Goal: Use online tool/utility: Utilize a website feature to perform a specific function

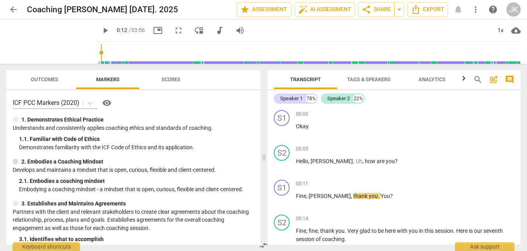
click at [101, 29] on span "play_arrow" at bounding box center [105, 30] width 9 height 9
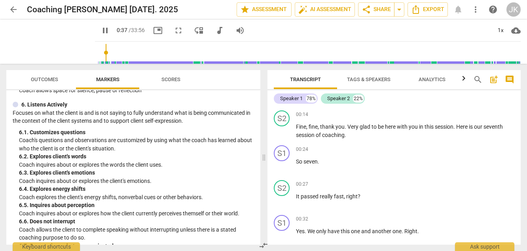
scroll to position [260, 0]
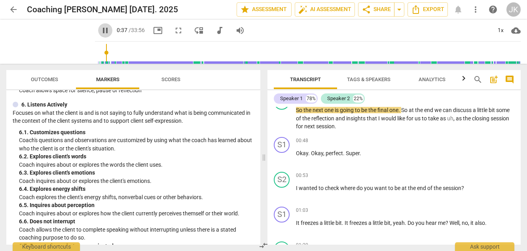
click at [101, 29] on span "pause" at bounding box center [105, 30] width 9 height 9
click at [101, 29] on span "play_arrow" at bounding box center [105, 30] width 9 height 9
type input "38"
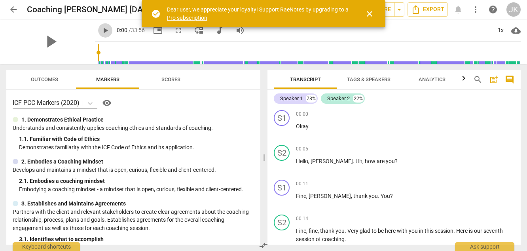
click at [101, 28] on span "play_arrow" at bounding box center [105, 30] width 9 height 9
click at [99, 52] on input "range" at bounding box center [309, 52] width 423 height 25
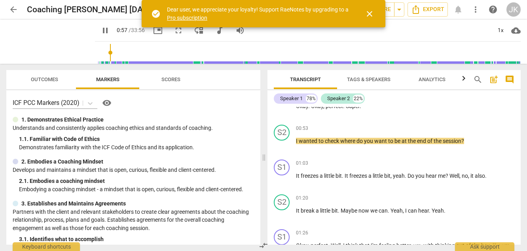
scroll to position [301, 0]
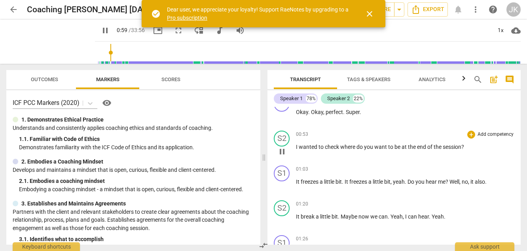
click at [492, 134] on p "Add competency" at bounding box center [496, 134] width 38 height 7
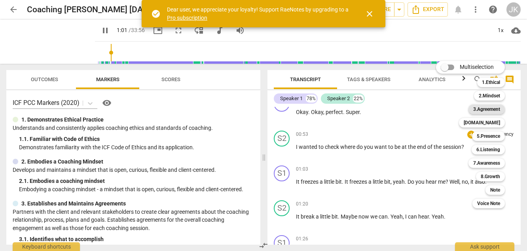
click at [488, 110] on b "3.Agreement" at bounding box center [486, 108] width 27 height 9
type input "61"
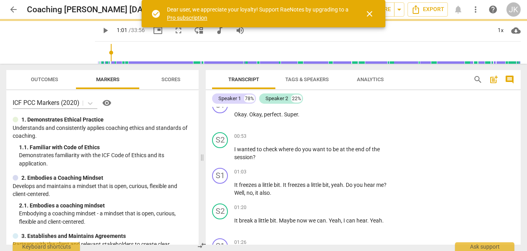
scroll to position [303, 0]
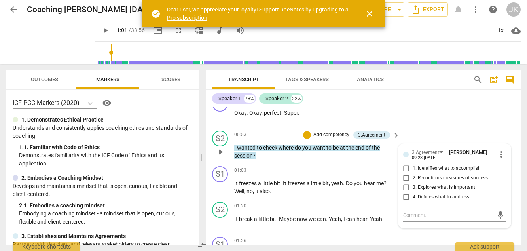
click at [458, 168] on span "1. Identifies what to accomplish" at bounding box center [447, 168] width 68 height 7
click at [413, 168] on input "1. Identifies what to accomplish" at bounding box center [406, 168] width 13 height 9
checkbox input "true"
click at [101, 30] on span "play_arrow" at bounding box center [105, 30] width 9 height 9
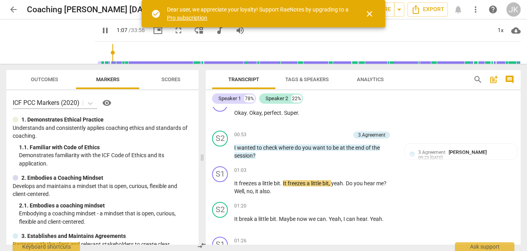
click at [370, 11] on span "close" at bounding box center [369, 13] width 9 height 9
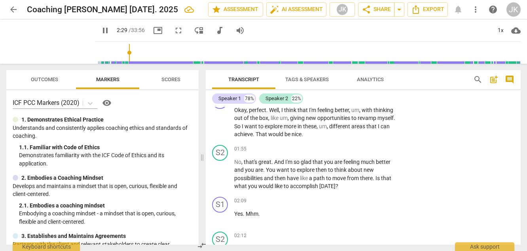
scroll to position [450, 0]
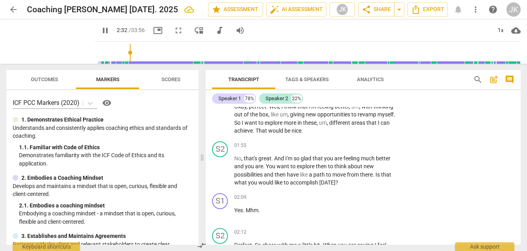
click at [101, 30] on span "pause" at bounding box center [105, 30] width 9 height 9
type input "152"
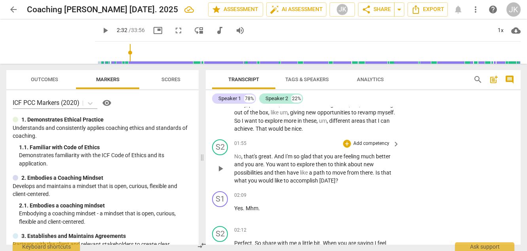
click at [372, 144] on p "Add competency" at bounding box center [372, 143] width 38 height 7
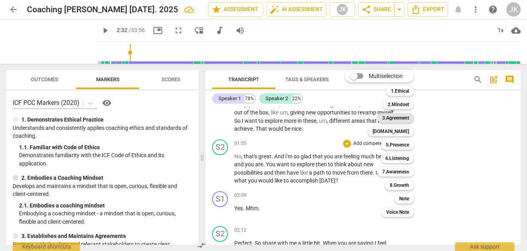
click at [398, 121] on b "3.Agreement" at bounding box center [395, 117] width 27 height 9
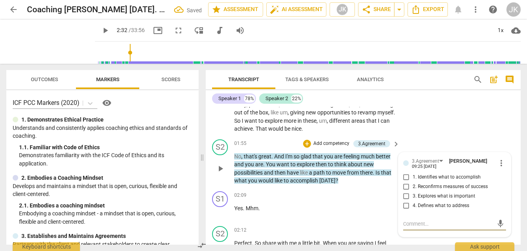
click at [431, 186] on span "2. Reconfirms measures of success" at bounding box center [450, 186] width 75 height 7
click at [413, 186] on input "2. Reconfirms measures of success" at bounding box center [406, 186] width 13 height 9
checkbox input "true"
click at [101, 32] on span "play_arrow" at bounding box center [105, 30] width 9 height 9
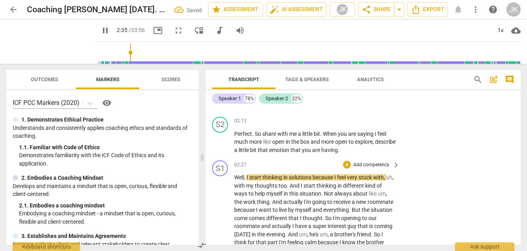
scroll to position [554, 0]
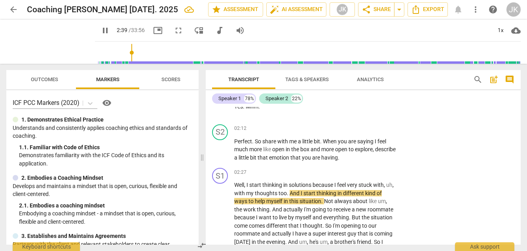
click at [101, 31] on span "pause" at bounding box center [105, 30] width 9 height 9
type input "160"
click at [369, 128] on p "Add competency" at bounding box center [372, 128] width 38 height 7
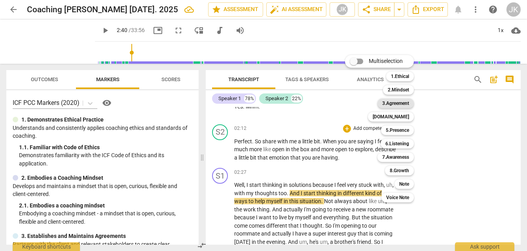
click at [395, 103] on b "3.Agreement" at bounding box center [395, 103] width 27 height 9
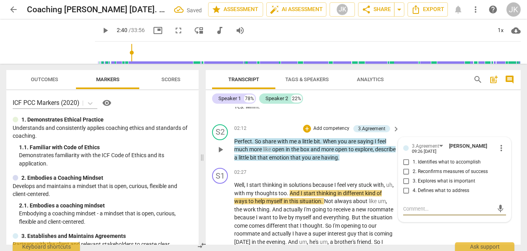
click at [498, 148] on span "more_vert" at bounding box center [501, 147] width 9 height 9
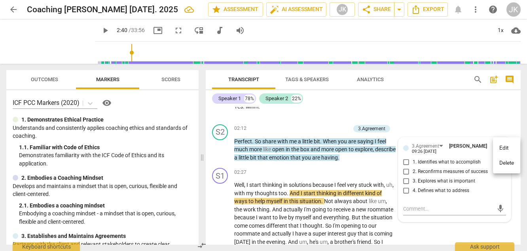
click at [405, 190] on div at bounding box center [263, 125] width 527 height 251
click at [406, 191] on input "4. Defines what to address" at bounding box center [406, 190] width 13 height 9
checkbox input "true"
click at [416, 209] on textarea at bounding box center [448, 209] width 90 height 8
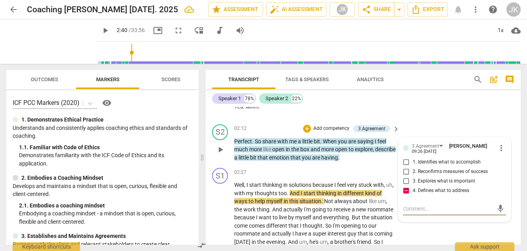
type textarea "C"
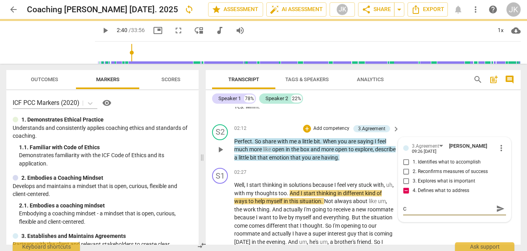
type textarea "Co"
type textarea "Con"
type textarea "Cons"
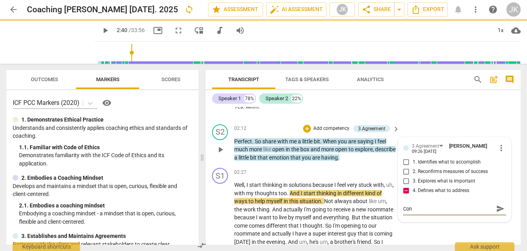
type textarea "Cons"
type textarea "Consi"
type textarea "Consid"
type textarea "Conside"
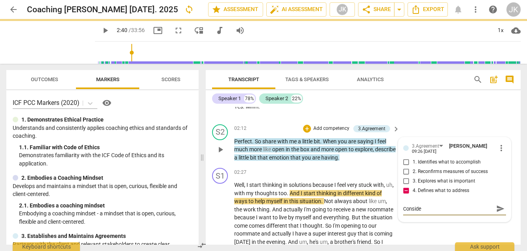
type textarea "Consider"
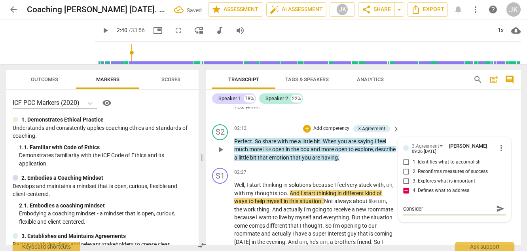
type textarea "Consider"
type textarea "Consider i"
type textarea "Consider in"
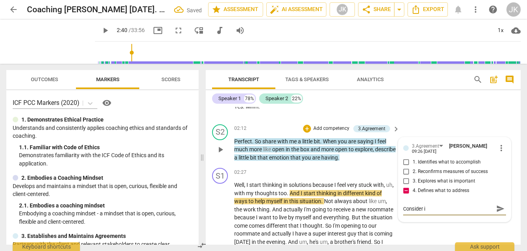
type textarea "Consider in"
type textarea "Consider ins"
type textarea "Consider inst"
type textarea "Consider inste"
type textarea "Consider instea"
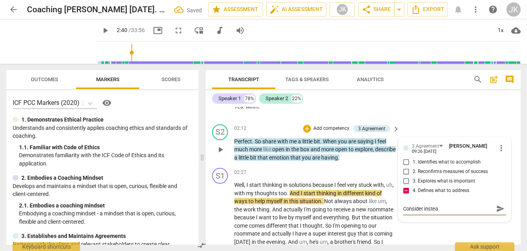
type textarea "Consider instead"
type textarea "Consider instead a"
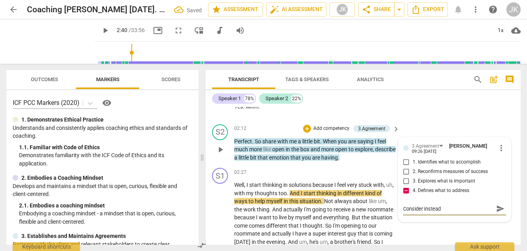
type textarea "Consider instead a"
type textarea "Consider instead as"
type textarea "Consider instead ask"
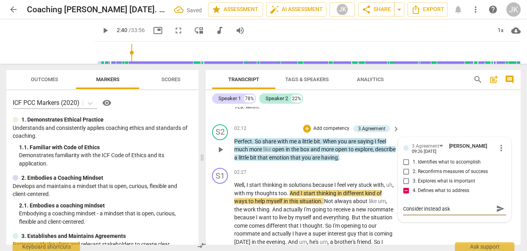
type textarea "Consider instead aski"
type textarea "Consider instead askin"
type textarea "Consider instead asking"
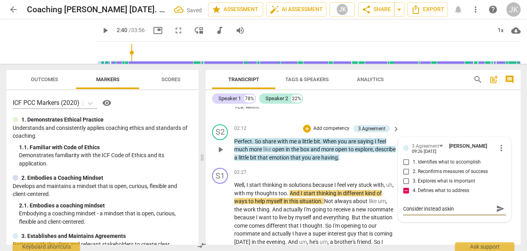
type textarea "Consider instead asking"
type textarea "Consider instead asking h"
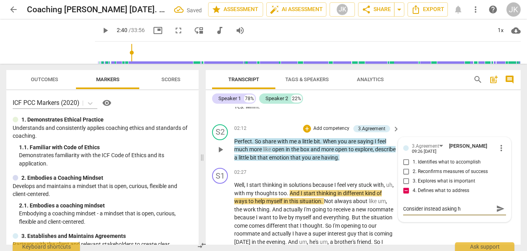
type textarea "Consider instead asking he"
type textarea "Consider instead asking her"
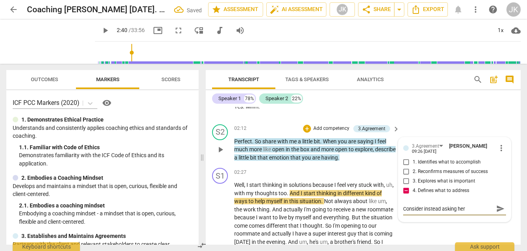
type textarea "Consider instead asking her"
type textarea "Consider instead asking her w"
type textarea "Consider instead asking her wh"
type textarea "Consider instead asking her whe"
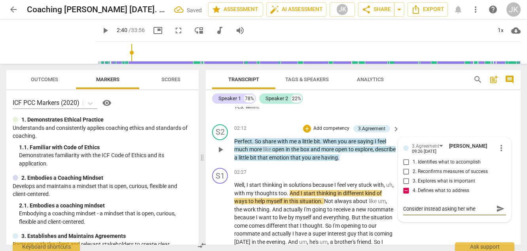
type textarea "Consider instead asking her wher"
type textarea "Consider instead asking her where"
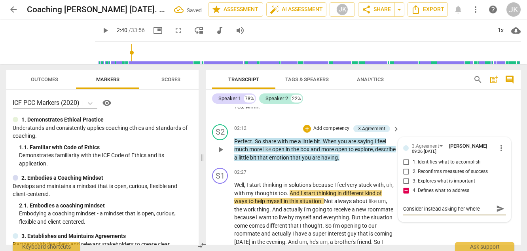
type textarea "Consider instead asking her where"
type textarea "Consider instead asking her where t"
type textarea "Consider instead asking her where to"
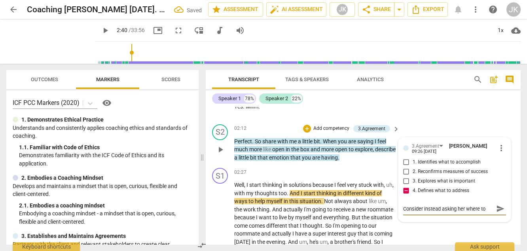
type textarea "Consider instead asking her where to"
type textarea "Consider instead asking her where to s"
type textarea "Consider instead asking her where to st"
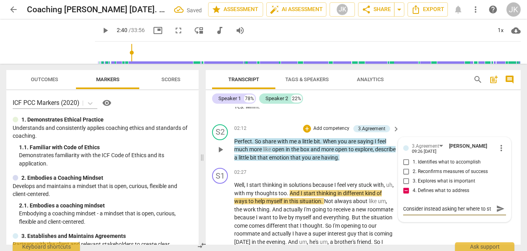
type textarea "Consider instead asking her where to sta"
type textarea "Consider instead asking her where to star"
type textarea "Consider instead asking her where to start"
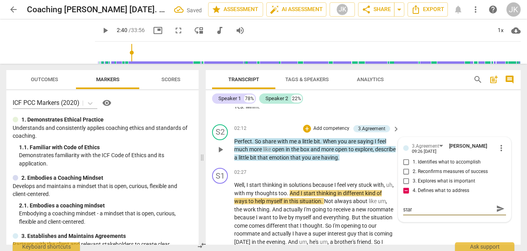
type textarea "Consider instead asking her where to start"
type textarea "Consider instead asking her where to start."
click at [499, 208] on span "send" at bounding box center [500, 208] width 9 height 9
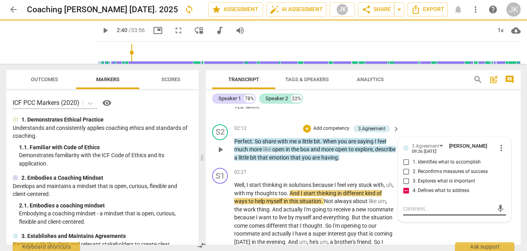
scroll to position [0, 0]
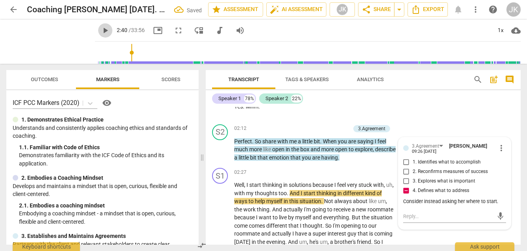
click at [101, 29] on span "play_arrow" at bounding box center [105, 30] width 9 height 9
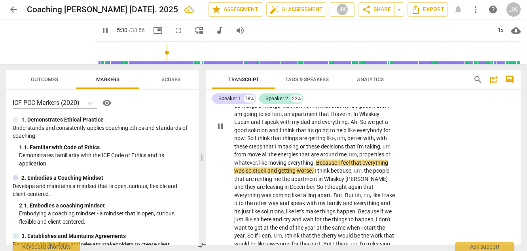
scroll to position [800, 0]
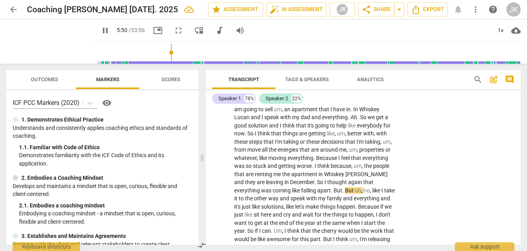
click at [101, 29] on span "pause" at bounding box center [105, 30] width 9 height 9
click at [101, 29] on span "play_arrow" at bounding box center [105, 30] width 9 height 9
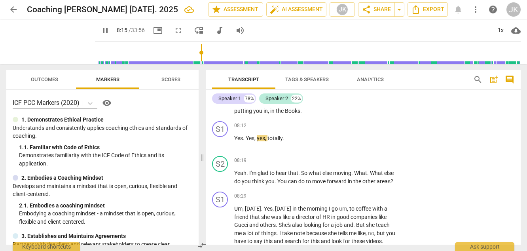
scroll to position [1079, 0]
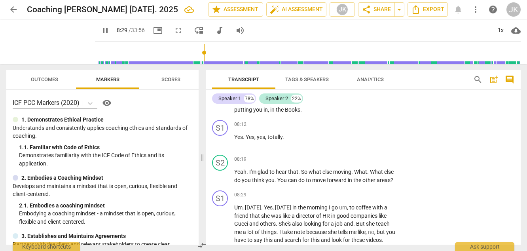
click at [101, 32] on span "pause" at bounding box center [105, 30] width 9 height 9
click at [101, 28] on span "play_arrow" at bounding box center [105, 30] width 9 height 9
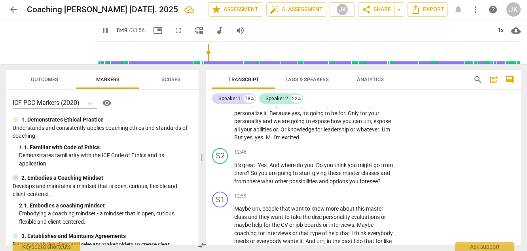
scroll to position [1558, 0]
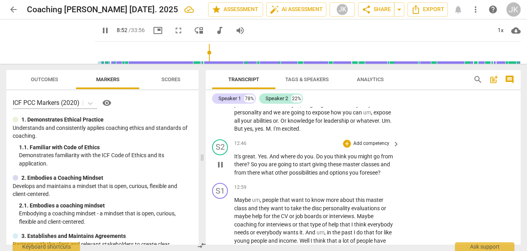
click at [260, 167] on span "you" at bounding box center [263, 164] width 10 height 6
click at [247, 160] on span "great" at bounding box center [248, 156] width 13 height 6
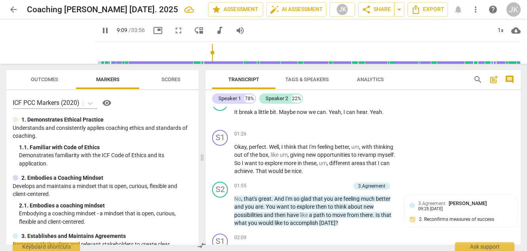
scroll to position [410, 0]
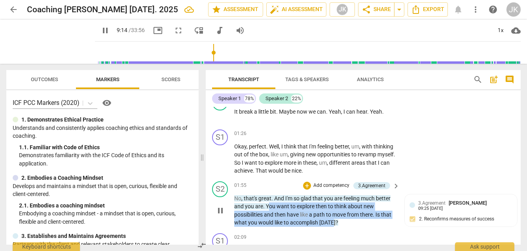
drag, startPoint x: 267, startPoint y: 205, endPoint x: 333, endPoint y: 223, distance: 68.4
click at [333, 223] on p "No , that's great . And I'm so glad that you are feeling much better and you ar…" at bounding box center [314, 210] width 161 height 32
copy p "ou want to explore then to think about new possibilities and then have like a p…"
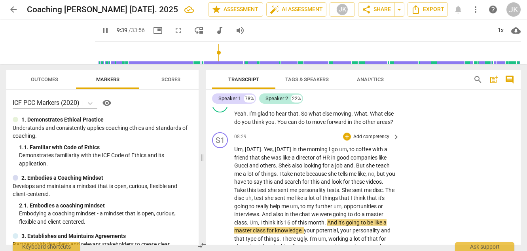
scroll to position [1125, 0]
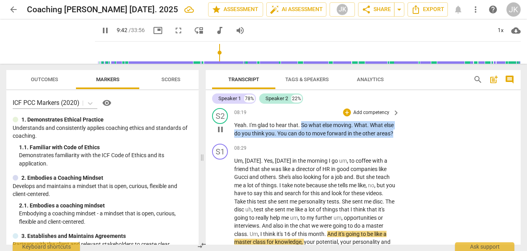
drag, startPoint x: 302, startPoint y: 133, endPoint x: 306, endPoint y: 150, distance: 16.7
click at [306, 137] on p "Yeah . I'm glad to hear that . So what else moving . What . What else do you th…" at bounding box center [314, 129] width 161 height 16
copy p "So what else moving . What . What else do you think you . You can do to move fo…"
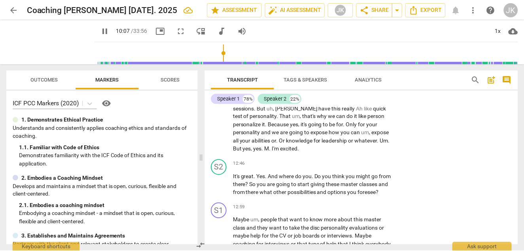
scroll to position [1539, 0]
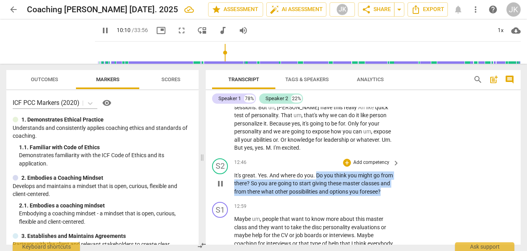
drag, startPoint x: 317, startPoint y: 190, endPoint x: 393, endPoint y: 208, distance: 77.6
click at [393, 196] on p "It's great . Yes . And where do you . Do you think you might go from there ? So…" at bounding box center [314, 183] width 161 height 25
copy p "Do you think you might go from there ? So you are going to start giving these m…"
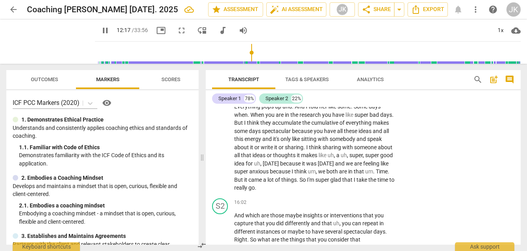
scroll to position [1874, 0]
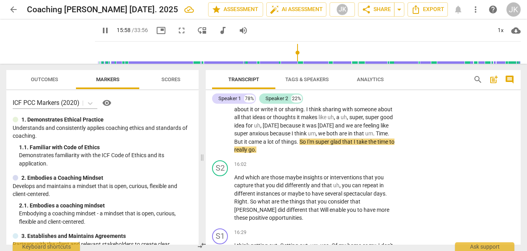
drag, startPoint x: 246, startPoint y: 53, endPoint x: 292, endPoint y: 52, distance: 45.5
click at [292, 52] on input "range" at bounding box center [309, 52] width 423 height 25
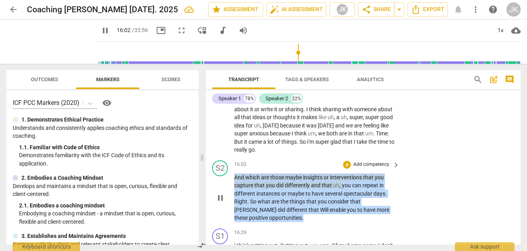
drag, startPoint x: 270, startPoint y: 233, endPoint x: 235, endPoint y: 195, distance: 51.8
click at [235, 195] on p "And which are those maybe insights or interventions that you capture that you d…" at bounding box center [314, 197] width 161 height 49
copy p "And which are those maybe insights or interventions that you capture that you d…"
click at [367, 168] on p "Add competency" at bounding box center [372, 164] width 38 height 7
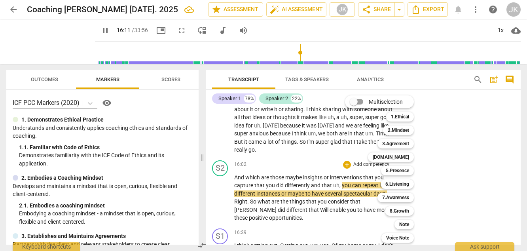
click at [97, 32] on div at bounding box center [263, 125] width 527 height 251
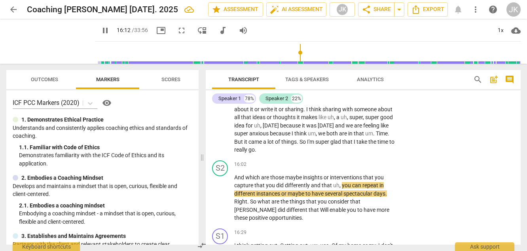
click at [101, 30] on span "pause" at bounding box center [105, 30] width 9 height 9
type input "973"
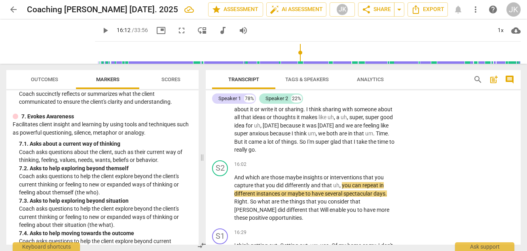
scroll to position [735, 0]
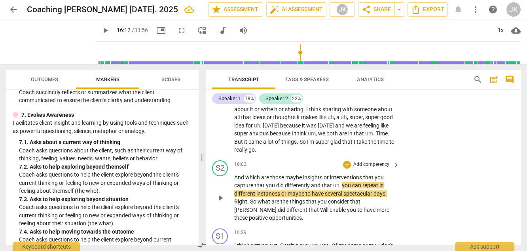
click at [374, 168] on p "Add competency" at bounding box center [372, 164] width 38 height 7
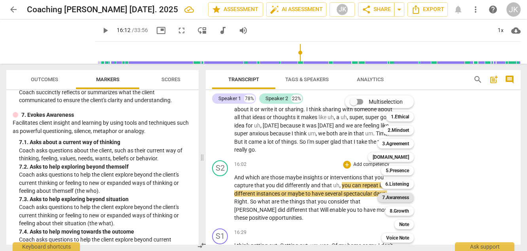
click at [400, 196] on b "7.Awareness" at bounding box center [395, 197] width 27 height 9
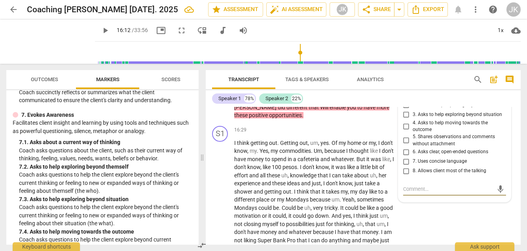
scroll to position [1968, 0]
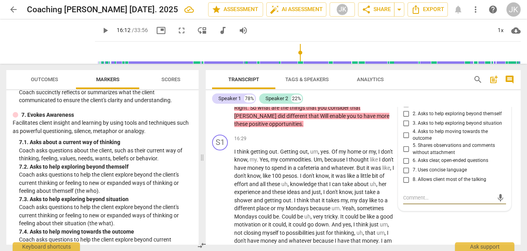
click at [405, 119] on input "2. Asks to help exploring beyond themself" at bounding box center [406, 113] width 13 height 9
checkbox input "true"
click at [429, 201] on textarea at bounding box center [448, 198] width 90 height 8
type textarea "G"
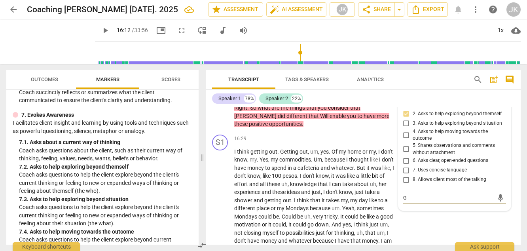
type textarea "Gr"
type textarea "Gre"
type textarea "Grea"
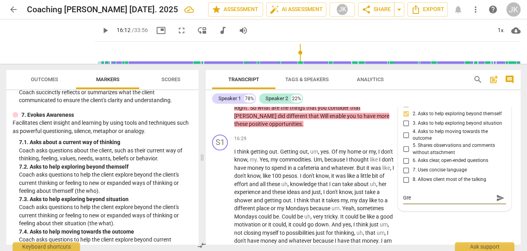
type textarea "Grea"
type textarea "Great"
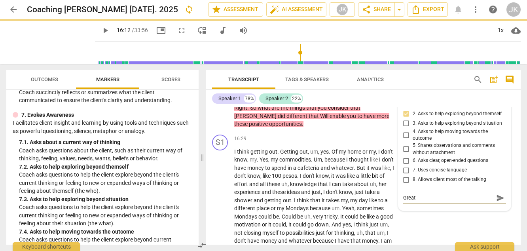
type textarea "Great q"
type textarea "Great qu"
type textarea "Great que"
type textarea "Great ques"
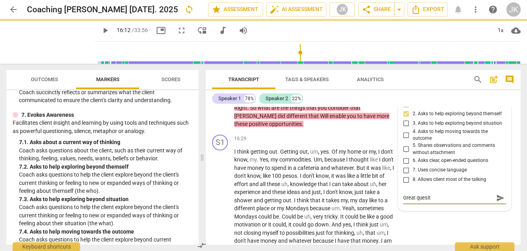
type textarea "Great quesito"
type textarea "Great quesiton"
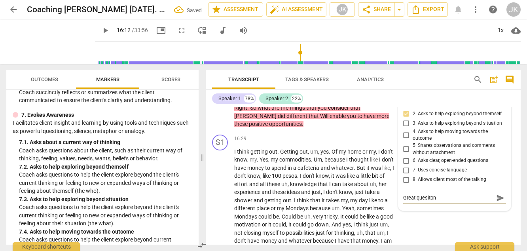
type textarea "Great quesiton!"
type textarea "Great quesiton"
type textarea "Great quesito"
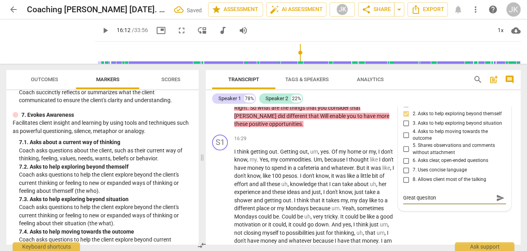
type textarea "Great quesito"
type textarea "Great quesit"
type textarea "Great quesi"
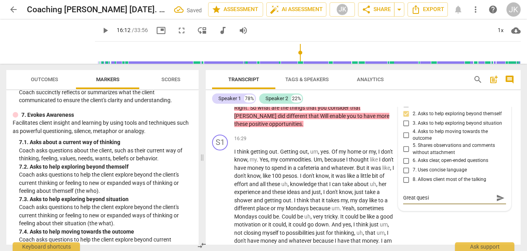
type textarea "Great ques"
type textarea "Great quest"
type textarea "Great questi"
type textarea "Great questio"
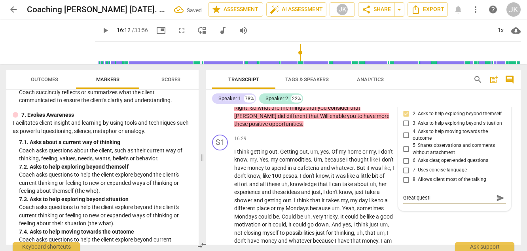
type textarea "Great questio"
type textarea "Great question"
type textarea "Great question!"
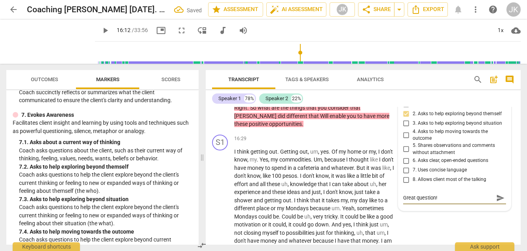
click at [499, 202] on span "send" at bounding box center [500, 198] width 9 height 9
click at [101, 28] on span "play_arrow" at bounding box center [105, 30] width 9 height 9
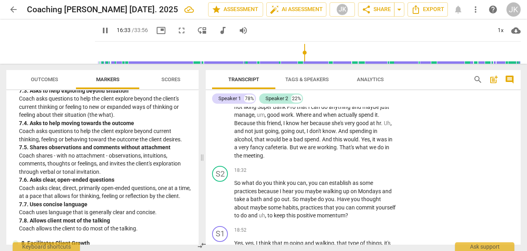
scroll to position [825, 0]
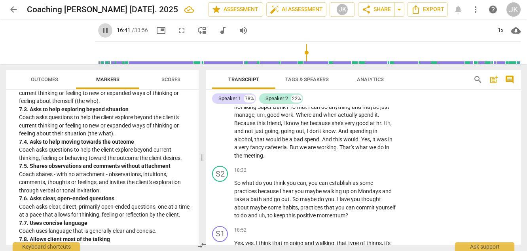
click at [101, 30] on span "pause" at bounding box center [105, 30] width 9 height 9
type input "1002"
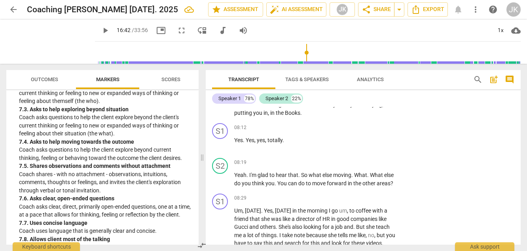
scroll to position [1075, 0]
click at [373, 167] on p "Add competency" at bounding box center [372, 163] width 38 height 7
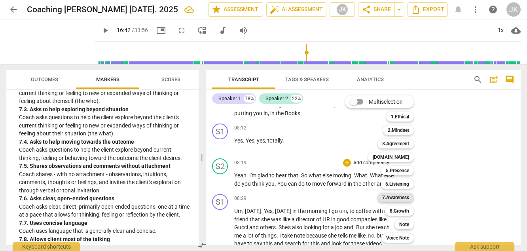
click at [398, 199] on b "7.Awareness" at bounding box center [395, 197] width 27 height 9
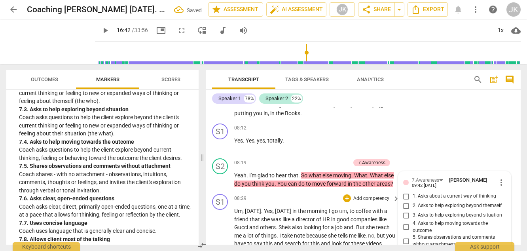
scroll to position [1197, 0]
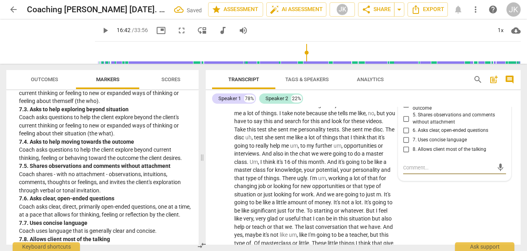
click at [407, 110] on input "4. Asks to help moving towards the outcome" at bounding box center [406, 104] width 13 height 9
checkbox input "true"
click at [418, 171] on textarea at bounding box center [448, 168] width 90 height 8
type textarea "S"
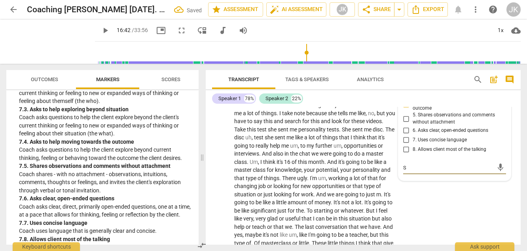
type textarea "Sp"
type textarea "Spe"
type textarea "Spei"
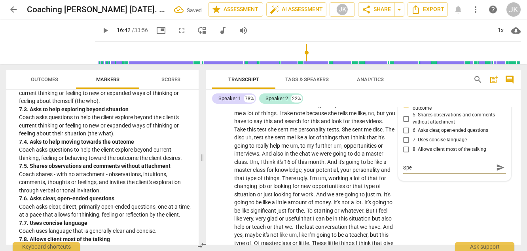
type textarea "Spei"
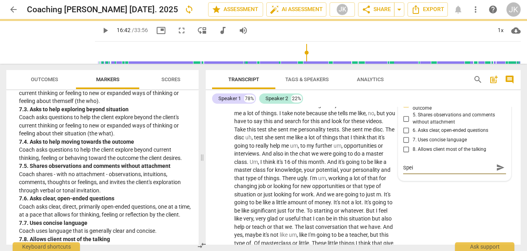
type textarea "Spe"
type textarea "Spef"
type textarea "Spefi"
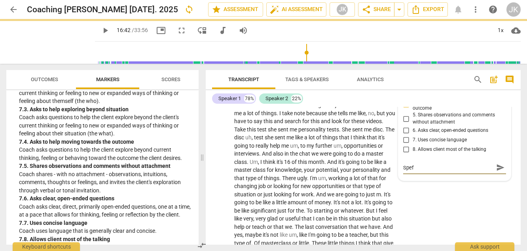
type textarea "Spefi"
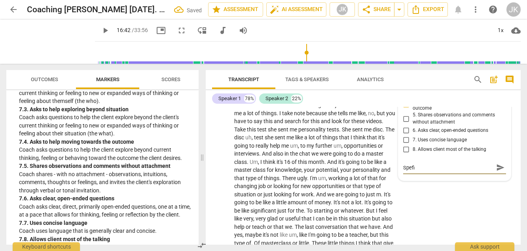
type textarea "Spef"
type textarea "Spe"
type textarea "Spec"
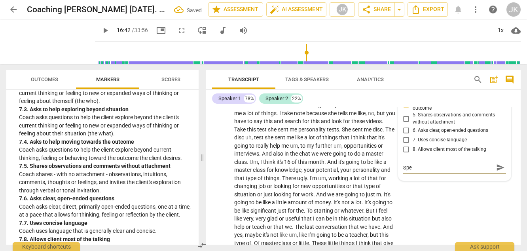
type textarea "Spec"
type textarea "Speci"
type textarea "Specif"
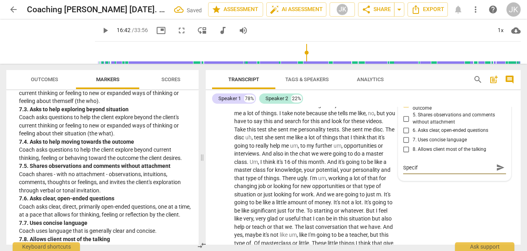
type textarea "Specifi"
type textarea "Specific"
type textarea "Specifica"
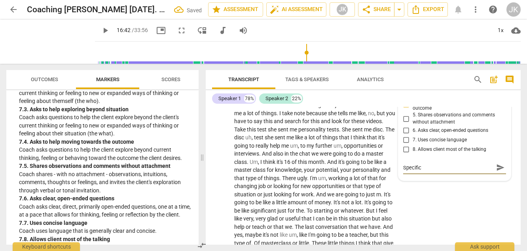
type textarea "Specifica"
type textarea "Specifical"
type textarea "Specificall"
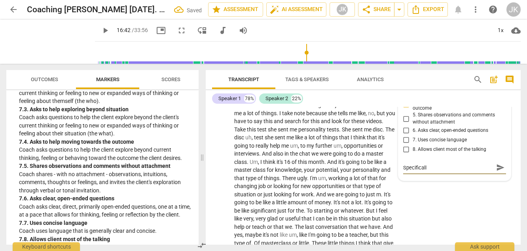
type textarea "Specifically"
type textarea "Specifically r"
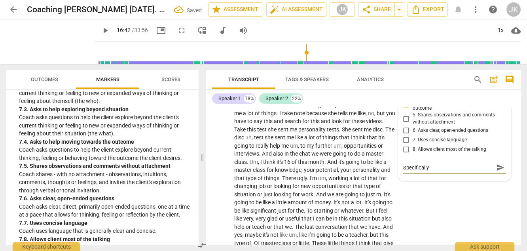
type textarea "Specifically r"
type textarea "Specifically re"
type textarea "Specifically res"
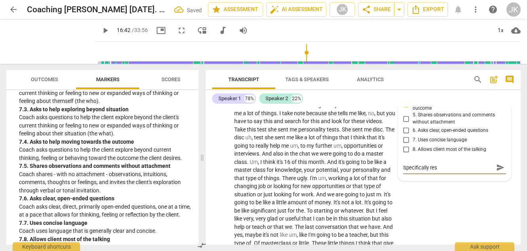
type textarea "Specifically resp"
type textarea "Specifically respo"
type textarea "Specifically respon"
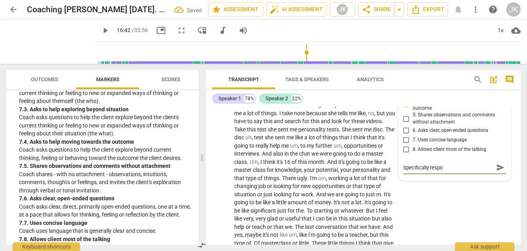
type textarea "Specifically respon"
type textarea "Specifically respond"
type textarea "Specifically respondi"
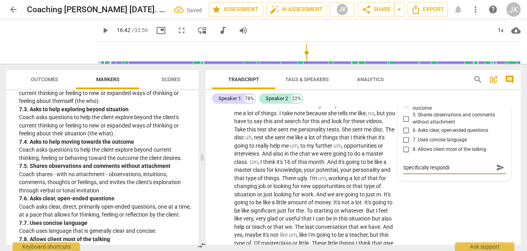
type textarea "Specifically respondin"
type textarea "Specifically responding"
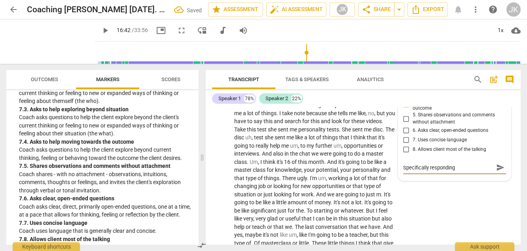
type textarea "Specifically responding"
type textarea "Specifically responding t"
type textarea "Specifically responding to"
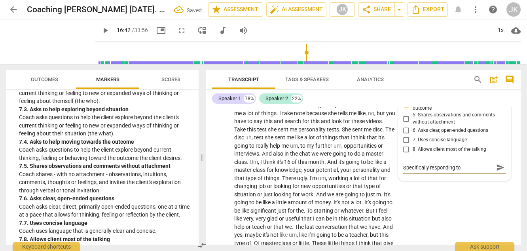
type textarea "Specifically responding to"
type textarea "Specifically responding to h"
type textarea "Specifically responding to he"
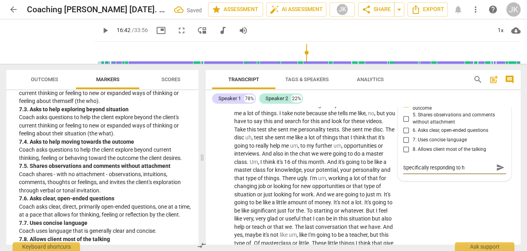
type textarea "Specifically responding to he"
type textarea "Specifically responding to her"
click at [496, 176] on span "send" at bounding box center [500, 171] width 9 height 9
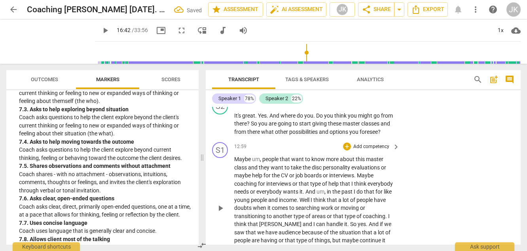
scroll to position [1601, 0]
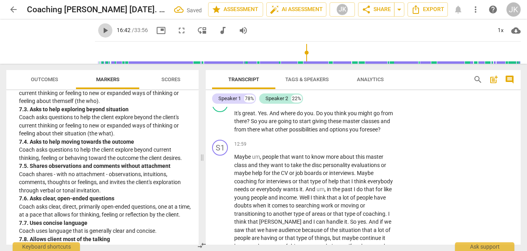
click at [98, 35] on button "play_arrow" at bounding box center [105, 30] width 14 height 14
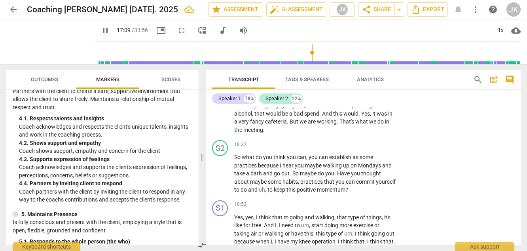
scroll to position [306, 0]
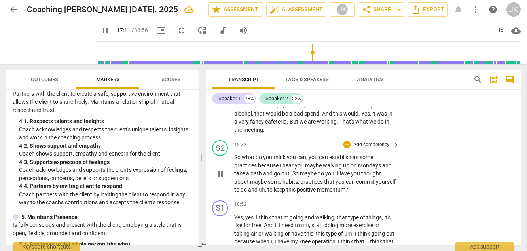
click at [376, 148] on p "Add competency" at bounding box center [372, 144] width 38 height 7
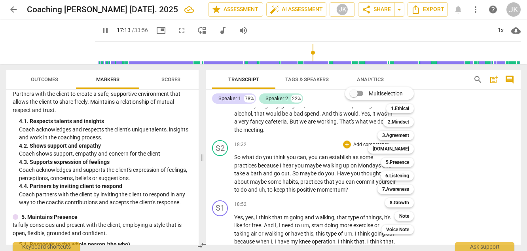
click at [95, 31] on div at bounding box center [263, 125] width 527 height 251
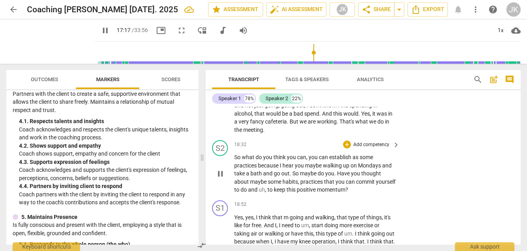
click at [368, 148] on p "Add competency" at bounding box center [372, 144] width 38 height 7
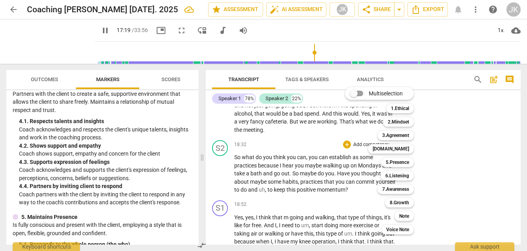
click at [99, 187] on div at bounding box center [263, 125] width 527 height 251
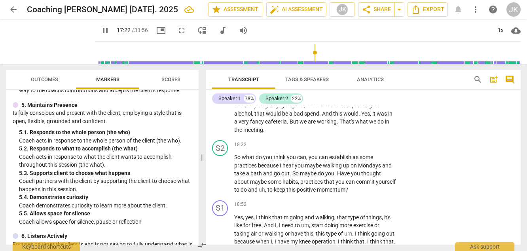
scroll to position [422, 0]
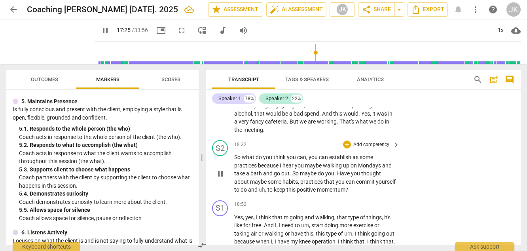
click at [372, 148] on p "Add competency" at bounding box center [372, 144] width 38 height 7
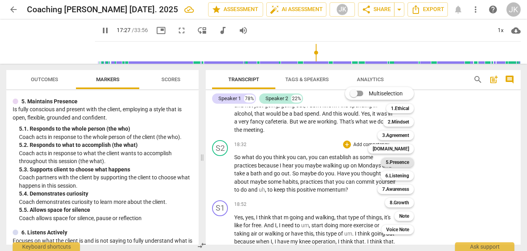
click at [405, 162] on b "5.Presence" at bounding box center [397, 162] width 23 height 9
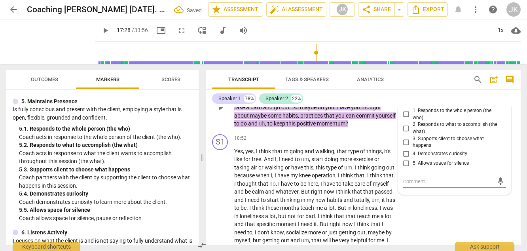
scroll to position [2201, 0]
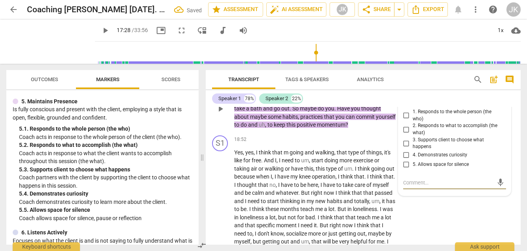
click at [413, 136] on span "2. Responds to what to accomplish (the what)" at bounding box center [458, 129] width 90 height 14
click at [413, 134] on input "2. Responds to what to accomplish (the what)" at bounding box center [406, 129] width 13 height 9
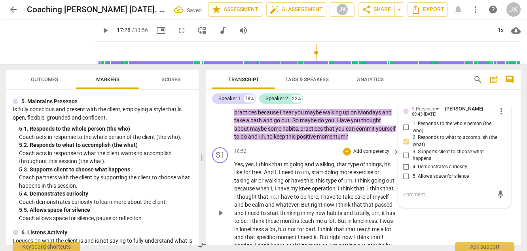
scroll to position [2188, 0]
click at [417, 199] on textarea at bounding box center [448, 195] width 90 height 8
click at [333, 192] on span "operation" at bounding box center [324, 189] width 24 height 6
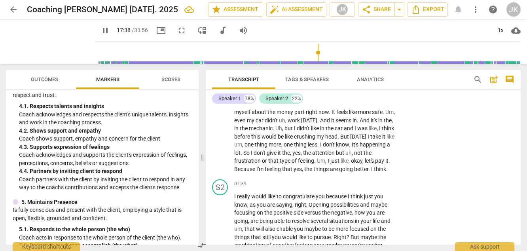
scroll to position [933, 0]
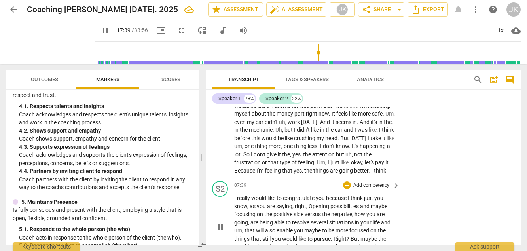
click at [367, 189] on p "Add competency" at bounding box center [372, 185] width 38 height 7
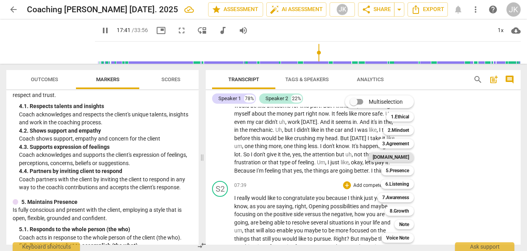
click at [401, 155] on b "[DOMAIN_NAME]" at bounding box center [391, 156] width 36 height 9
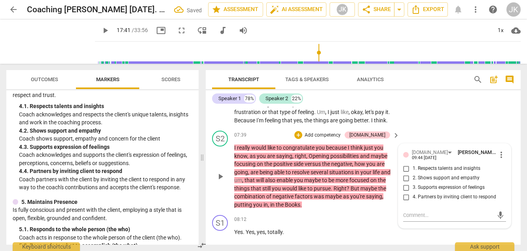
scroll to position [986, 0]
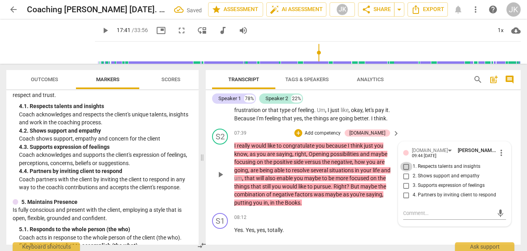
click at [407, 171] on input "1. Respects talents and insights" at bounding box center [406, 166] width 13 height 9
click at [324, 222] on div "08:12 + Add competency keyboard_arrow_right" at bounding box center [317, 217] width 166 height 9
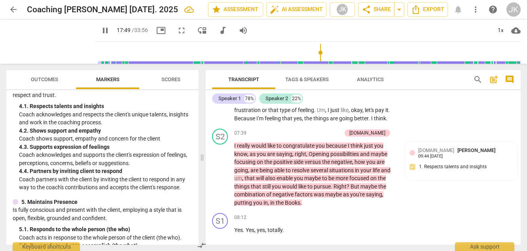
scroll to position [2115, 0]
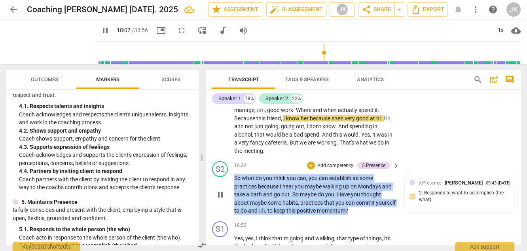
drag, startPoint x: 234, startPoint y: 193, endPoint x: 387, endPoint y: 228, distance: 156.6
click at [387, 215] on p "So what do you think you can , you can establish as some practices because I he…" at bounding box center [314, 194] width 161 height 41
copy p "So what do you think you can , you can establish as some practices because I he…"
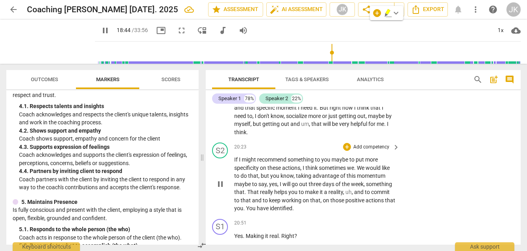
scroll to position [2319, 0]
click at [375, 150] on p "Add competency" at bounding box center [372, 146] width 38 height 7
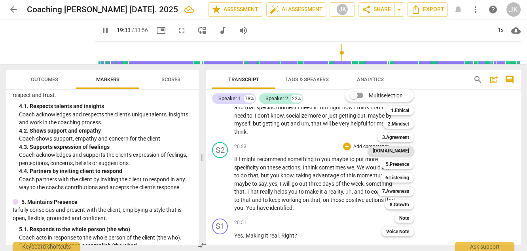
click at [405, 150] on b "[DOMAIN_NAME]" at bounding box center [391, 150] width 36 height 9
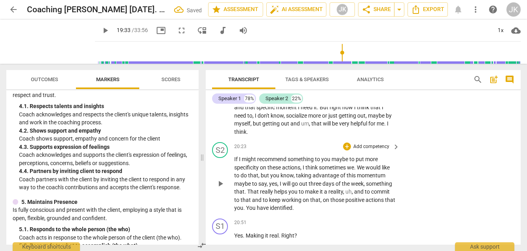
click at [372, 150] on p "Add competency" at bounding box center [372, 146] width 38 height 7
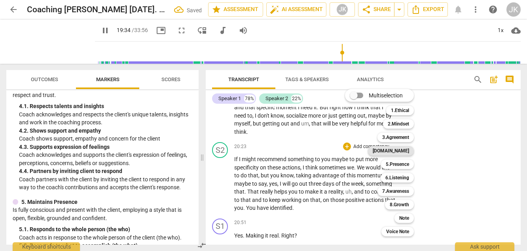
click at [407, 152] on b "[DOMAIN_NAME]" at bounding box center [391, 150] width 36 height 9
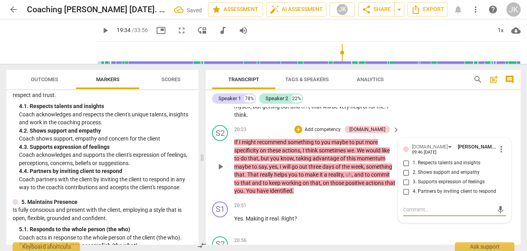
scroll to position [2336, 0]
click at [408, 196] on input "4. Partners by inviting client to respond" at bounding box center [406, 190] width 13 height 9
click at [409, 213] on textarea at bounding box center [448, 209] width 90 height 8
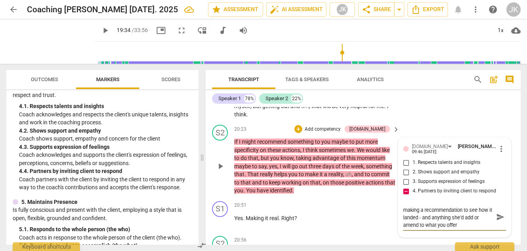
scroll to position [0, 0]
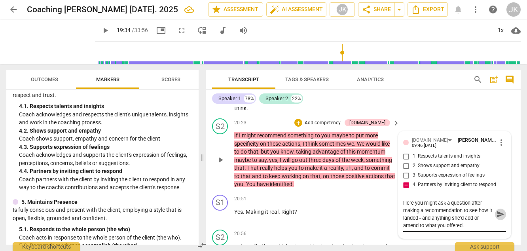
click at [496, 218] on span "send" at bounding box center [500, 214] width 9 height 9
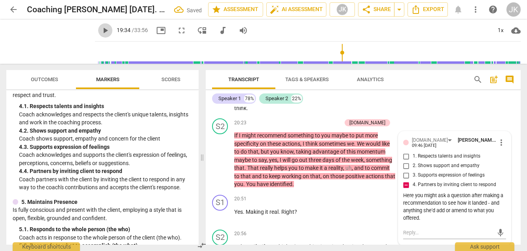
click at [101, 30] on span "play_arrow" at bounding box center [105, 30] width 9 height 9
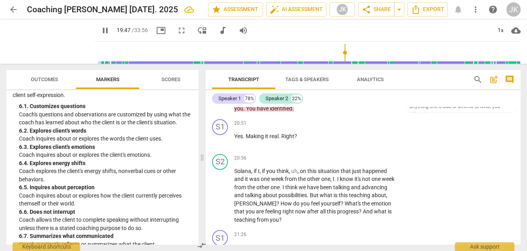
scroll to position [585, 0]
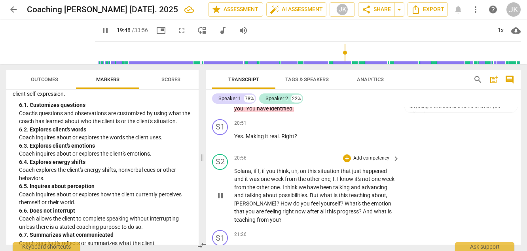
click at [362, 162] on p "Add competency" at bounding box center [372, 158] width 38 height 7
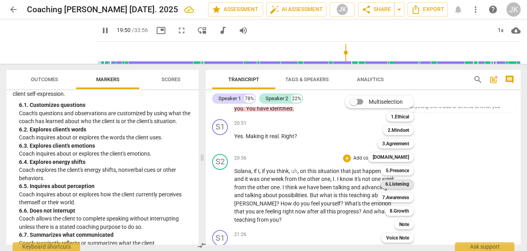
click at [399, 184] on b "6.Listening" at bounding box center [398, 183] width 24 height 9
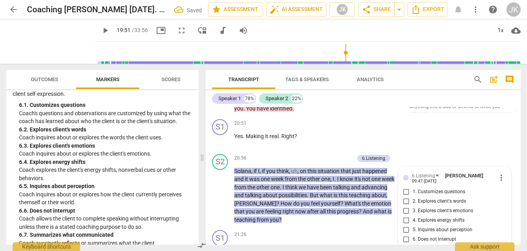
scroll to position [2525, 0]
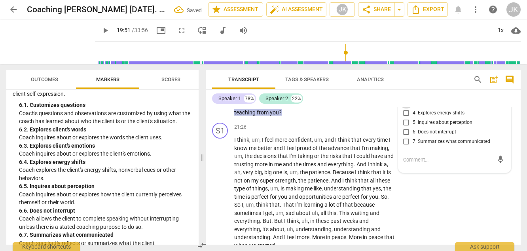
click at [406, 108] on input "3. Explores client's emotions" at bounding box center [406, 103] width 13 height 9
click at [101, 31] on span "play_arrow" at bounding box center [105, 30] width 9 height 9
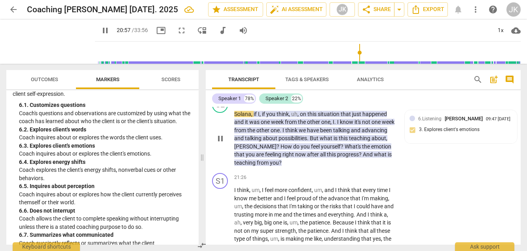
scroll to position [2472, 0]
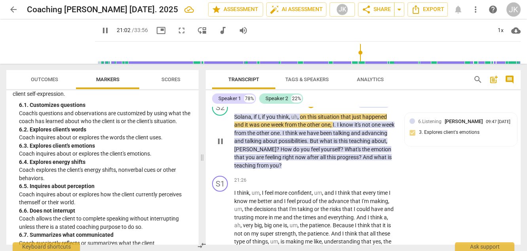
click at [342, 108] on p "Add competency" at bounding box center [336, 104] width 38 height 7
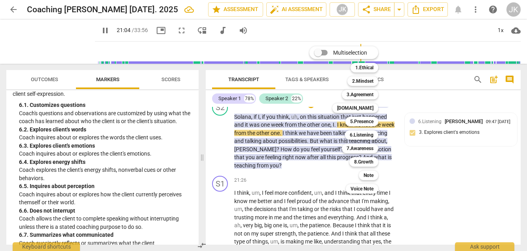
click at [105, 217] on div at bounding box center [263, 125] width 527 height 251
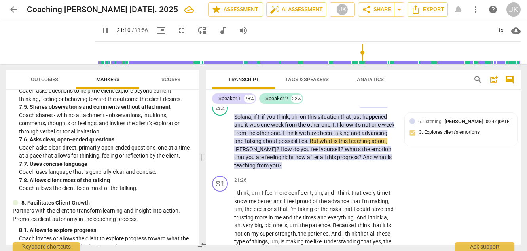
scroll to position [885, 0]
click at [338, 108] on p "Add competency" at bounding box center [336, 104] width 38 height 7
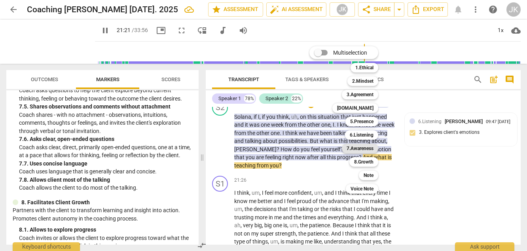
click at [365, 146] on b "7.Awareness" at bounding box center [360, 148] width 27 height 9
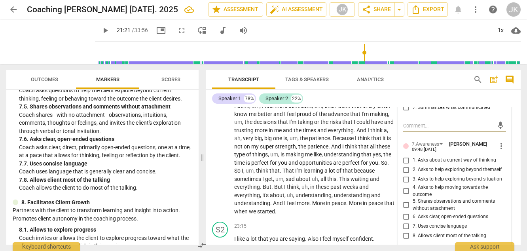
scroll to position [2608, 0]
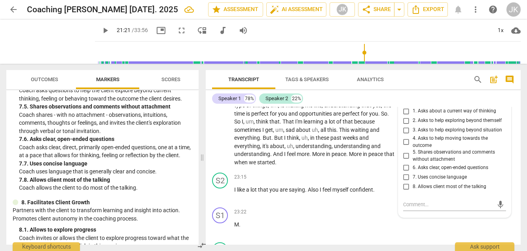
click at [416, 171] on span "6. Asks clear, open-ended questions" at bounding box center [451, 167] width 76 height 7
click at [413, 172] on input "6. Asks clear, open-ended questions" at bounding box center [406, 167] width 13 height 9
click at [416, 171] on span "6. Asks clear, open-ended questions" at bounding box center [451, 167] width 76 height 7
click at [413, 172] on input "6. Asks clear, open-ended questions" at bounding box center [406, 167] width 13 height 9
click at [412, 208] on textarea at bounding box center [448, 205] width 90 height 8
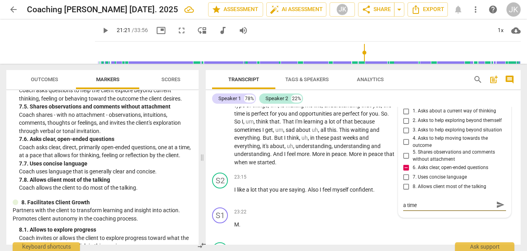
scroll to position [0, 0]
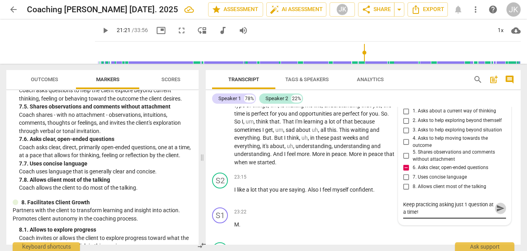
click at [496, 213] on span "send" at bounding box center [500, 208] width 9 height 9
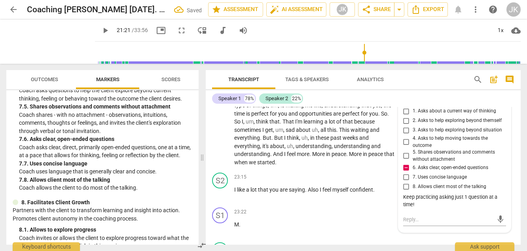
click at [101, 30] on span "play_arrow" at bounding box center [105, 30] width 9 height 9
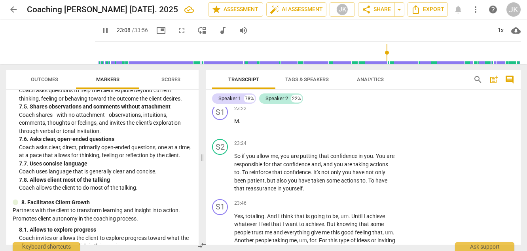
scroll to position [2712, 0]
click at [101, 30] on span "pause" at bounding box center [105, 30] width 9 height 9
click at [101, 28] on span "play_arrow" at bounding box center [105, 30] width 9 height 9
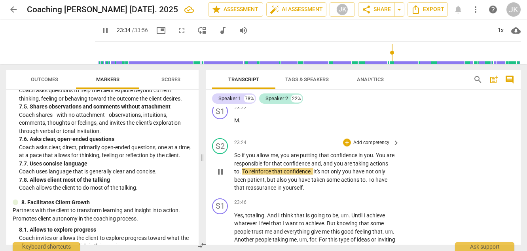
click at [367, 146] on p "Add competency" at bounding box center [372, 142] width 38 height 7
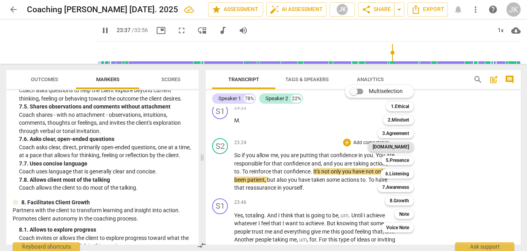
click at [404, 146] on b "[DOMAIN_NAME]" at bounding box center [391, 146] width 36 height 9
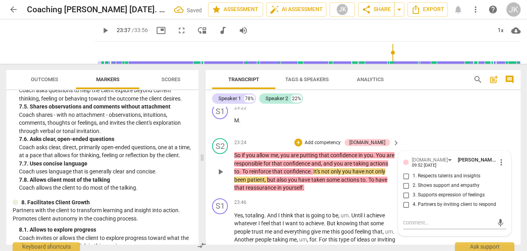
click at [427, 180] on span "1. Respects talents and insights" at bounding box center [447, 176] width 68 height 7
click at [413, 181] on input "1. Respects talents and insights" at bounding box center [406, 175] width 13 height 9
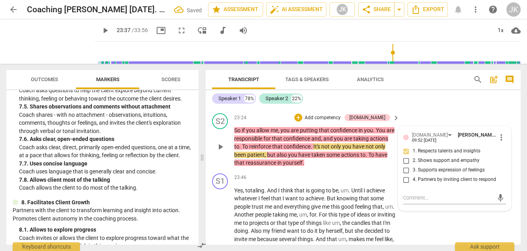
scroll to position [2758, 0]
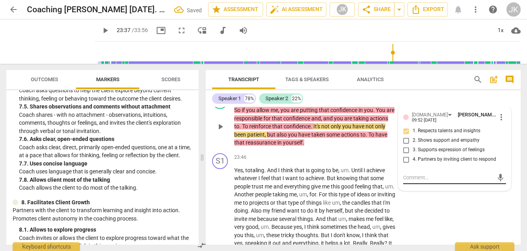
click at [414, 181] on textarea at bounding box center [448, 178] width 90 height 8
click at [501, 182] on span "send" at bounding box center [500, 177] width 9 height 9
click at [101, 30] on span "play_arrow" at bounding box center [105, 30] width 9 height 9
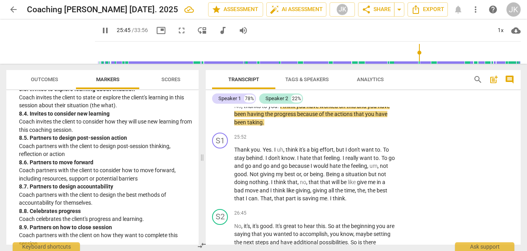
scroll to position [2967, 0]
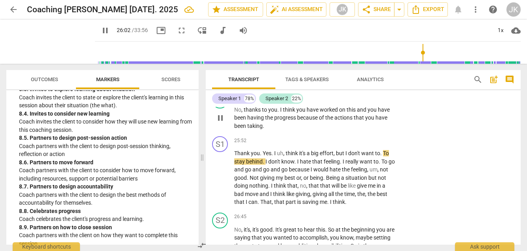
click at [369, 101] on p "Add competency" at bounding box center [372, 96] width 38 height 7
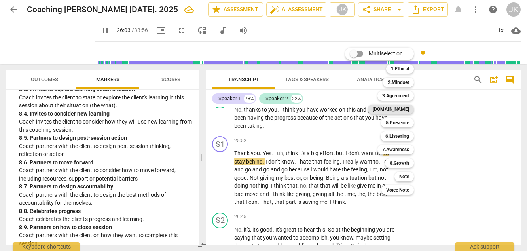
click at [403, 108] on b "[DOMAIN_NAME]" at bounding box center [391, 108] width 36 height 9
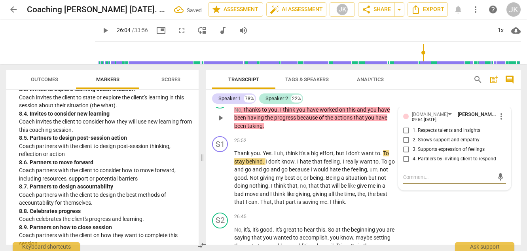
click at [428, 134] on span "1. Respects talents and insights" at bounding box center [447, 130] width 68 height 7
click at [413, 135] on input "1. Respects talents and insights" at bounding box center [406, 130] width 13 height 9
click at [101, 30] on span "play_arrow" at bounding box center [105, 30] width 9 height 9
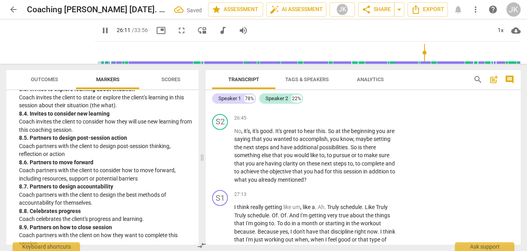
scroll to position [1091, 0]
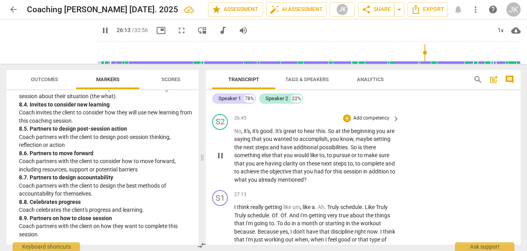
click at [373, 122] on div "+ Add competency" at bounding box center [366, 118] width 47 height 8
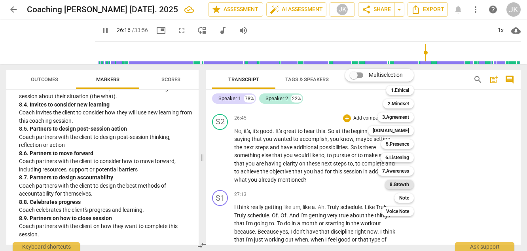
click at [404, 182] on b "8.Growth" at bounding box center [399, 184] width 19 height 9
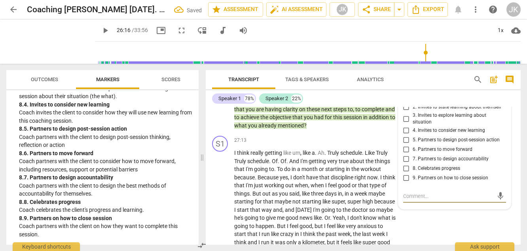
scroll to position [3118, 0]
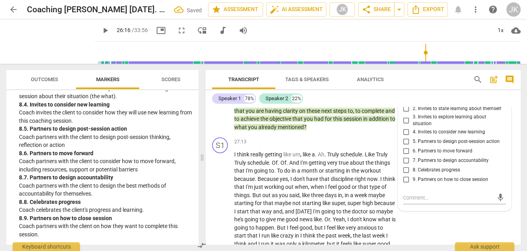
click at [424, 103] on span "1. Allows to explore progress" at bounding box center [443, 99] width 61 height 7
click at [413, 104] on input "1. Allows to explore progress" at bounding box center [406, 99] width 13 height 9
click at [101, 28] on span "play_arrow" at bounding box center [105, 30] width 9 height 9
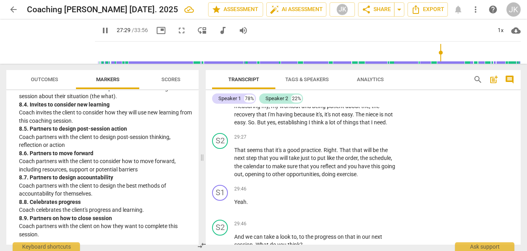
scroll to position [3297, 0]
click at [373, 141] on p "Add competency" at bounding box center [372, 136] width 38 height 7
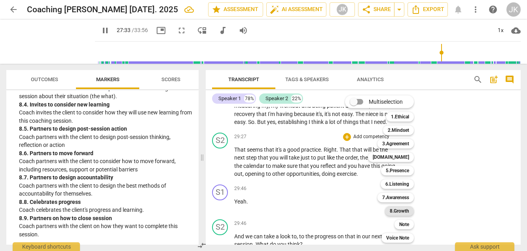
click at [404, 210] on b "8.Growth" at bounding box center [399, 210] width 19 height 9
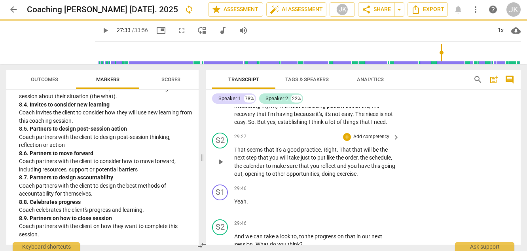
click at [373, 141] on p "Add competency" at bounding box center [372, 136] width 38 height 7
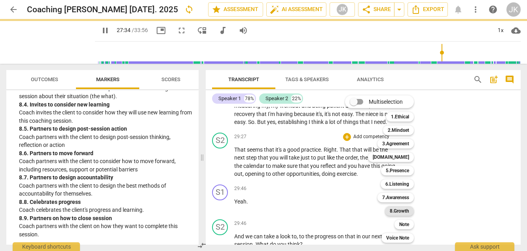
click at [405, 211] on b "8.Growth" at bounding box center [399, 210] width 19 height 9
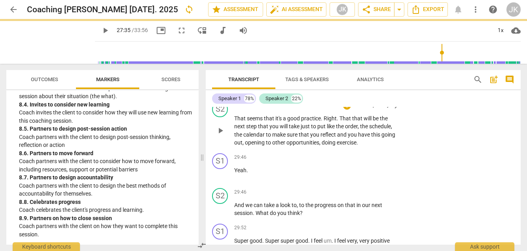
scroll to position [3320, 0]
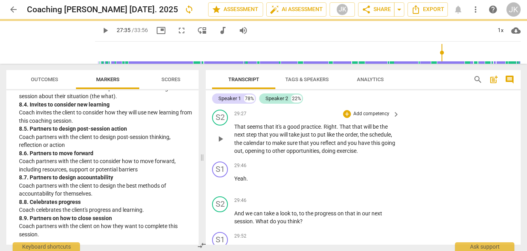
click at [368, 118] on p "Add competency" at bounding box center [372, 113] width 38 height 7
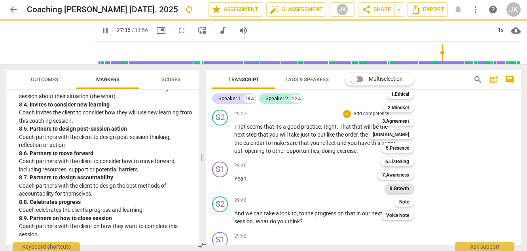
click at [399, 187] on b "8.Growth" at bounding box center [399, 188] width 19 height 9
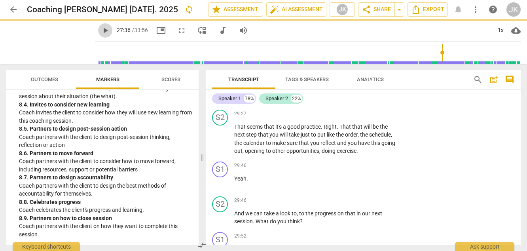
click at [101, 32] on span "play_arrow" at bounding box center [105, 30] width 9 height 9
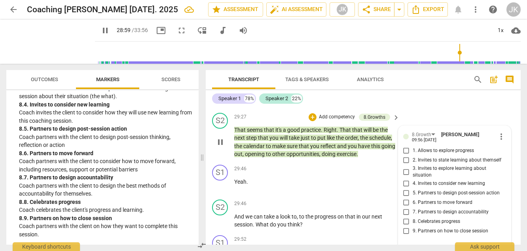
scroll to position [3321, 0]
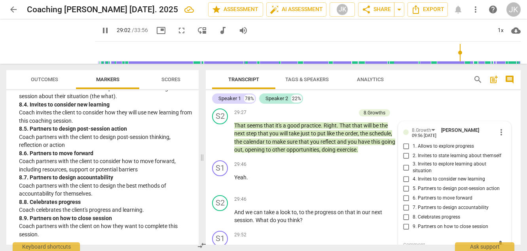
click at [457, 28] on div "pause 29:02 / 33:56 picture_in_picture fullscreen move_down audiotrack volume_u…" at bounding box center [308, 30] width 426 height 22
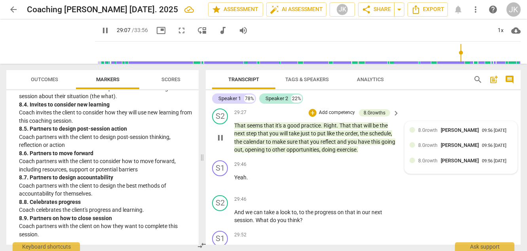
click at [435, 133] on span "8.Growth" at bounding box center [427, 130] width 19 height 6
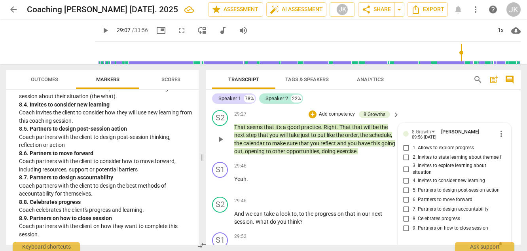
scroll to position [3331, 0]
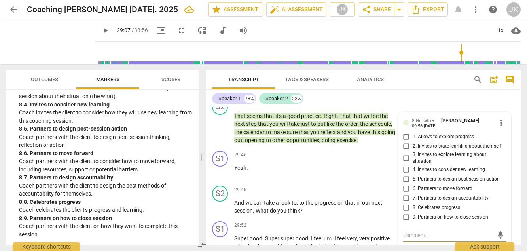
click at [497, 127] on span "more_vert" at bounding box center [501, 122] width 9 height 9
click at [501, 171] on li "Delete" at bounding box center [506, 169] width 27 height 15
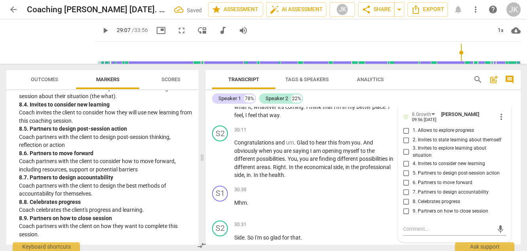
scroll to position [3468, 0]
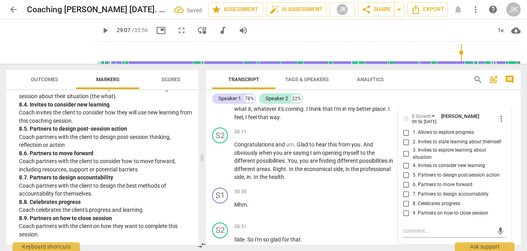
click at [454, 136] on span "1. Allows to explore progress" at bounding box center [443, 132] width 61 height 7
click at [413, 137] on input "1. Allows to explore progress" at bounding box center [406, 132] width 13 height 9
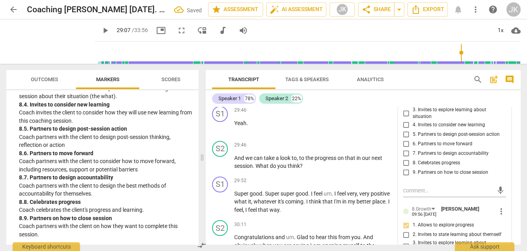
scroll to position [3370, 0]
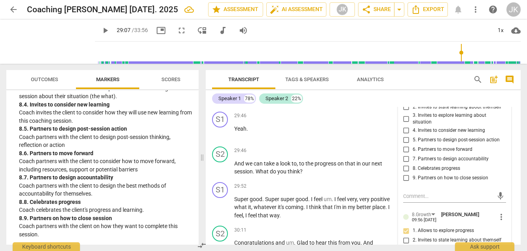
click at [499, 88] on span "more_vert" at bounding box center [501, 83] width 9 height 9
click at [501, 129] on li "Delete" at bounding box center [506, 130] width 27 height 15
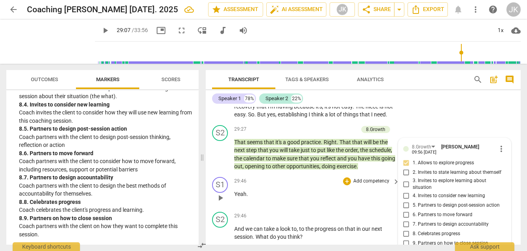
scroll to position [3356, 0]
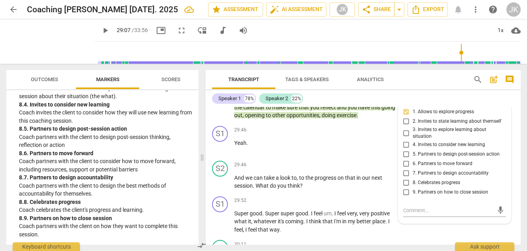
click at [411, 117] on input "1. Allows to explore progress" at bounding box center [406, 111] width 13 height 9
click at [406, 117] on input "1. Allows to explore progress" at bounding box center [406, 111] width 13 height 9
click at [421, 158] on span "5. Partners to design post-session action" at bounding box center [456, 154] width 87 height 7
click at [413, 159] on input "5. Partners to design post-session action" at bounding box center [406, 154] width 13 height 9
click at [101, 31] on span "play_arrow" at bounding box center [105, 30] width 9 height 9
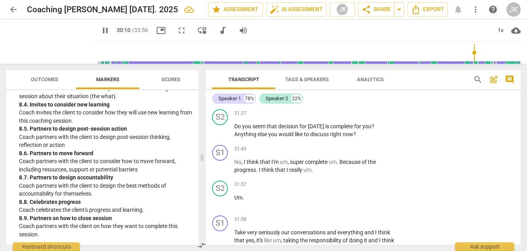
scroll to position [3788, 0]
click at [365, 116] on p "Add competency" at bounding box center [372, 112] width 38 height 7
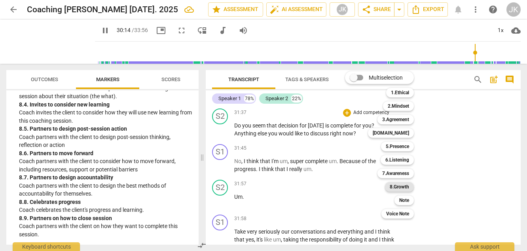
click at [399, 187] on b "8.Growth" at bounding box center [399, 186] width 19 height 9
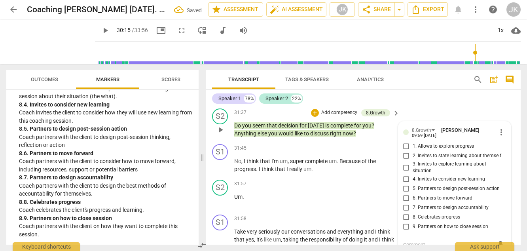
scroll to position [3889, 0]
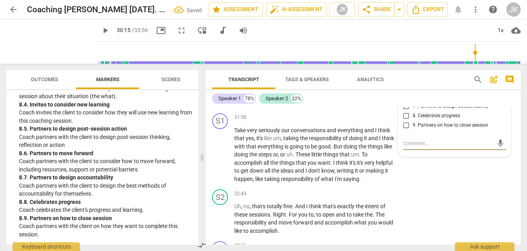
click at [408, 130] on input "9. Partners on how to close session" at bounding box center [406, 125] width 13 height 9
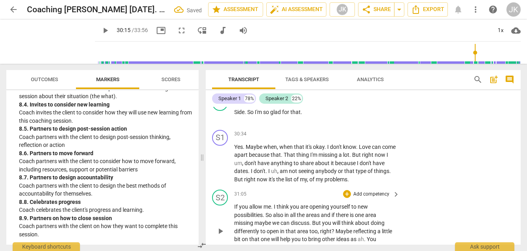
scroll to position [3591, 0]
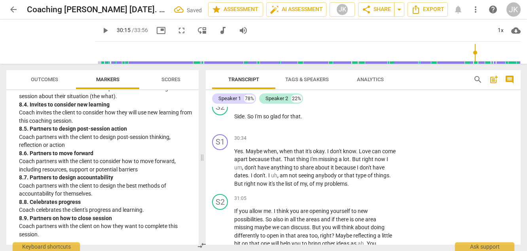
click at [101, 31] on span "play_arrow" at bounding box center [105, 30] width 9 height 9
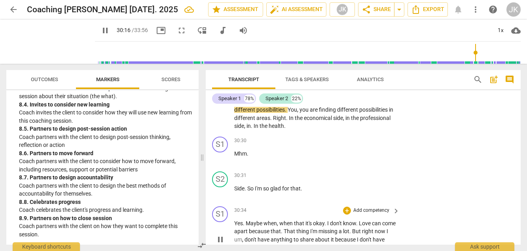
scroll to position [3485, 0]
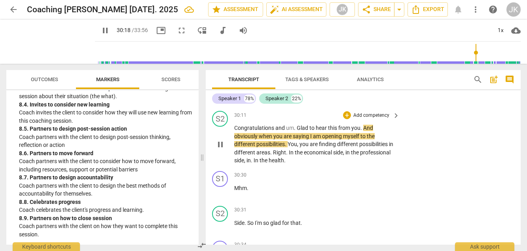
click at [378, 119] on p "Add competency" at bounding box center [372, 115] width 38 height 7
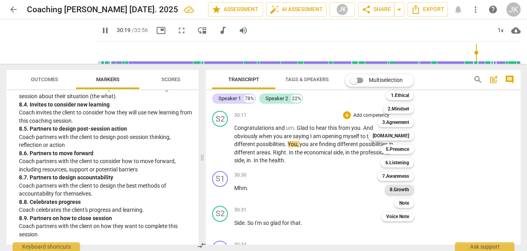
click at [403, 189] on b "8.Growth" at bounding box center [399, 189] width 19 height 9
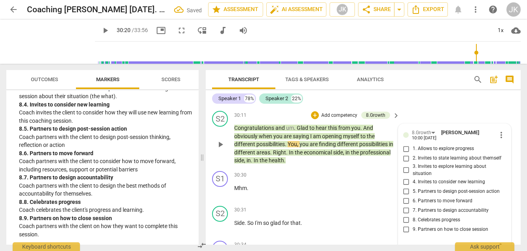
scroll to position [3589, 0]
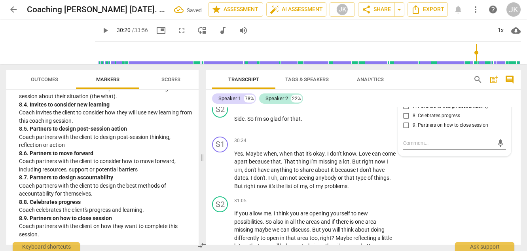
click at [416, 120] on span "8. Celebrates progress" at bounding box center [436, 115] width 47 height 7
click at [413, 120] on input "8. Celebrates progress" at bounding box center [406, 115] width 13 height 9
click at [101, 27] on span "play_arrow" at bounding box center [105, 30] width 9 height 9
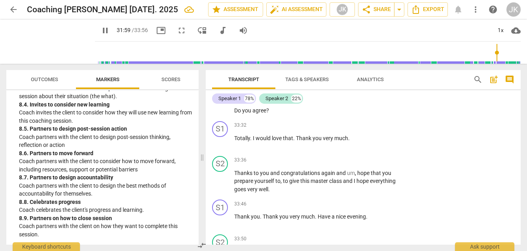
scroll to position [4209, 0]
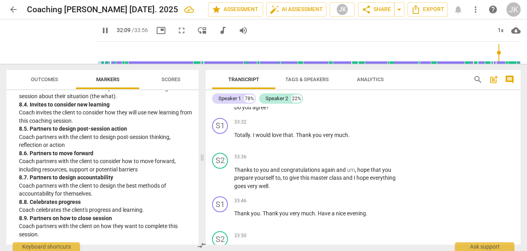
click at [101, 28] on span "pause" at bounding box center [105, 30] width 9 height 9
